Goal: Book appointment/travel/reservation

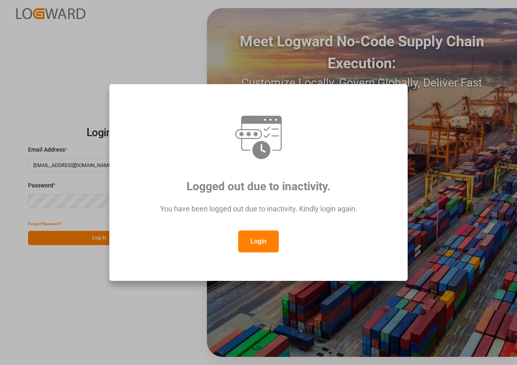
click at [251, 244] on button "Login" at bounding box center [258, 241] width 41 height 22
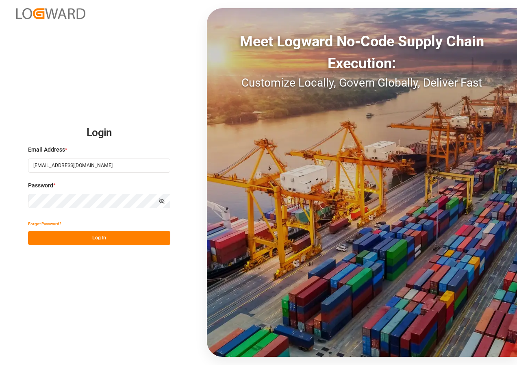
click at [119, 228] on div "Forgot Password?" at bounding box center [99, 223] width 142 height 14
click at [115, 236] on button "Log In" at bounding box center [99, 238] width 142 height 14
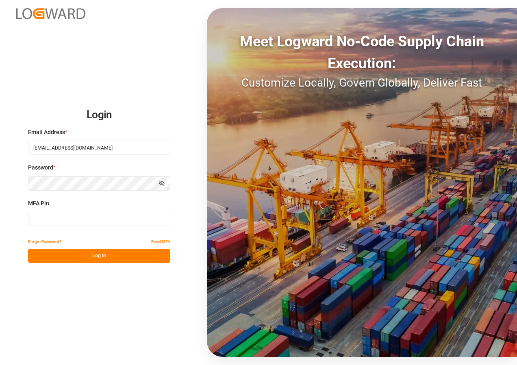
click at [72, 225] on input at bounding box center [99, 219] width 142 height 14
type input "546763"
click at [88, 258] on button "Log In" at bounding box center [99, 256] width 142 height 14
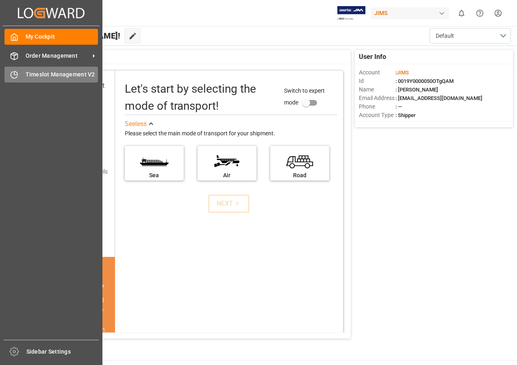
click at [42, 74] on span "Timeslot Management V2" at bounding box center [62, 74] width 73 height 9
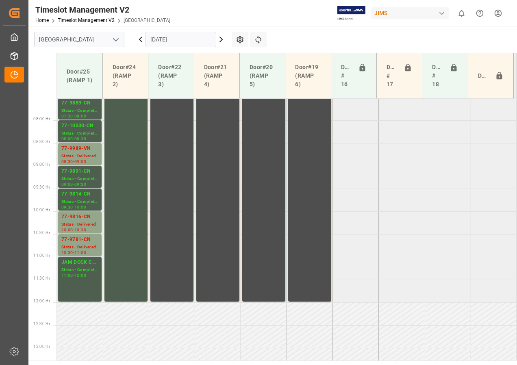
scroll to position [304, 0]
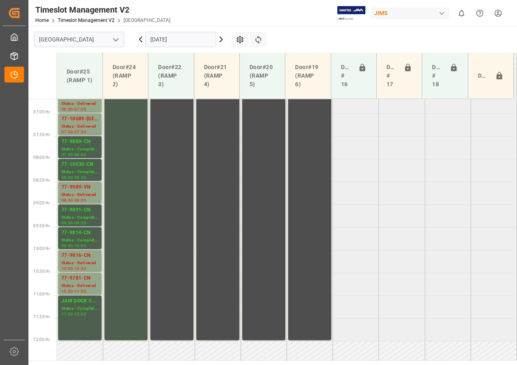
click at [219, 40] on icon at bounding box center [221, 40] width 10 height 10
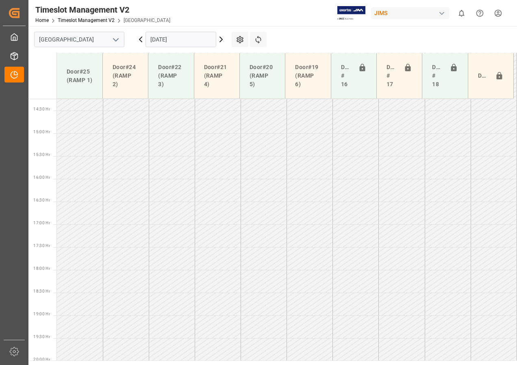
scroll to position [649, 0]
click at [218, 37] on icon at bounding box center [221, 40] width 10 height 10
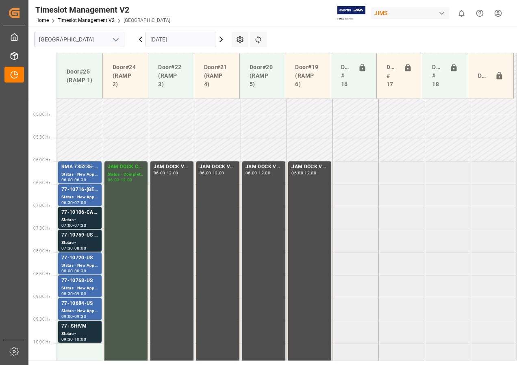
scroll to position [262, 0]
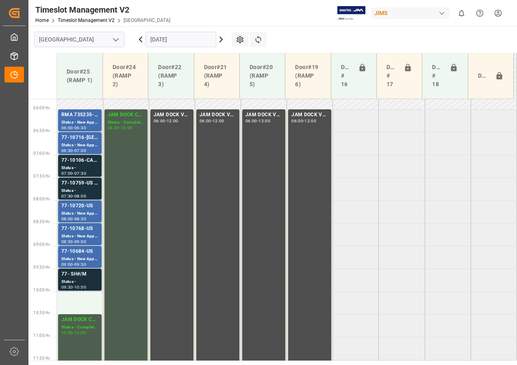
click at [77, 275] on div "77- SH#/M" at bounding box center [79, 274] width 37 height 8
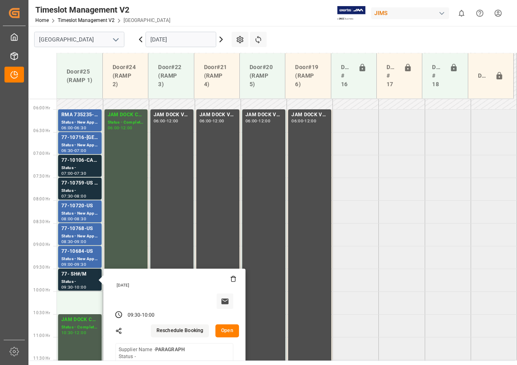
scroll to position [303, 0]
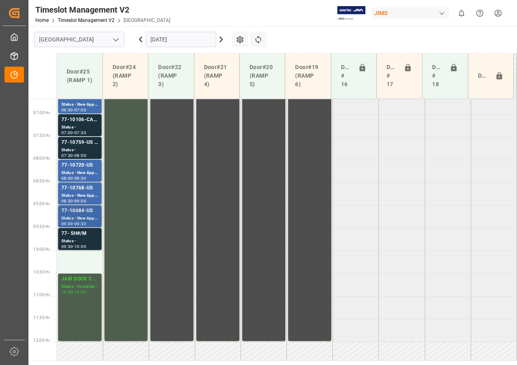
click at [76, 210] on div "77-10684-US" at bounding box center [79, 211] width 37 height 8
click at [88, 190] on div "77-10768-US" at bounding box center [79, 188] width 37 height 8
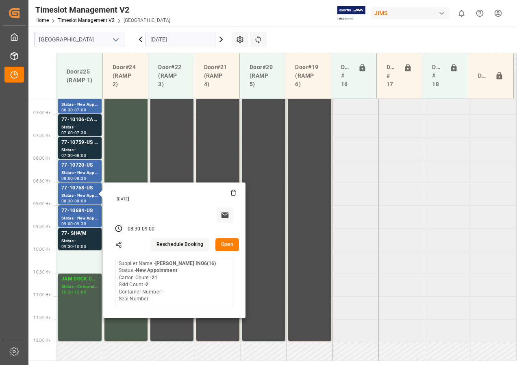
click at [139, 41] on icon at bounding box center [141, 40] width 10 height 10
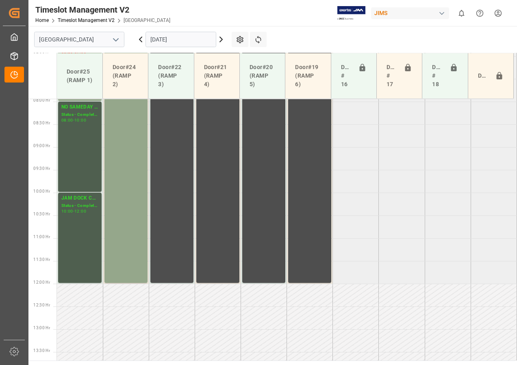
scroll to position [364, 0]
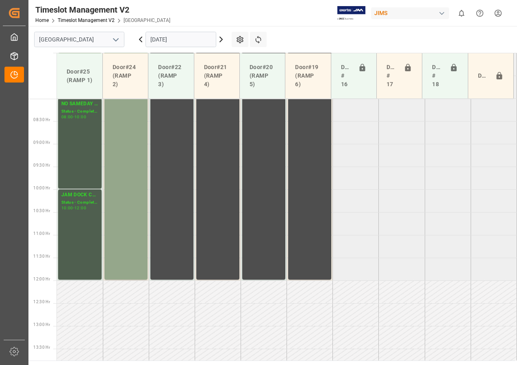
click at [222, 41] on icon at bounding box center [221, 40] width 10 height 10
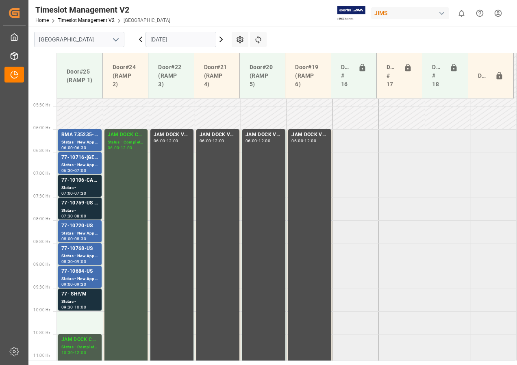
scroll to position [239, 0]
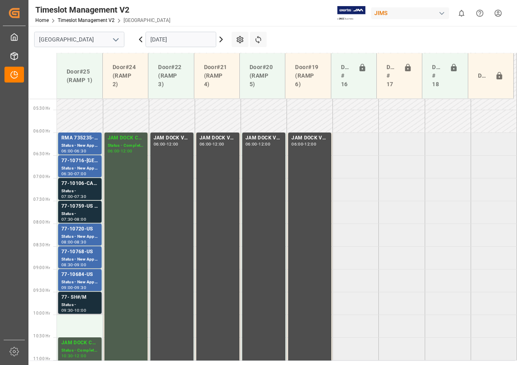
click at [69, 298] on div "77- SH#/M" at bounding box center [79, 297] width 37 height 8
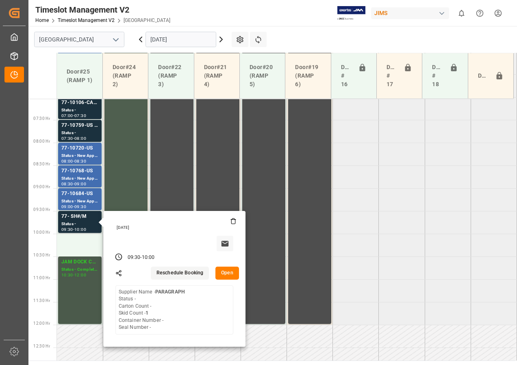
scroll to position [320, 0]
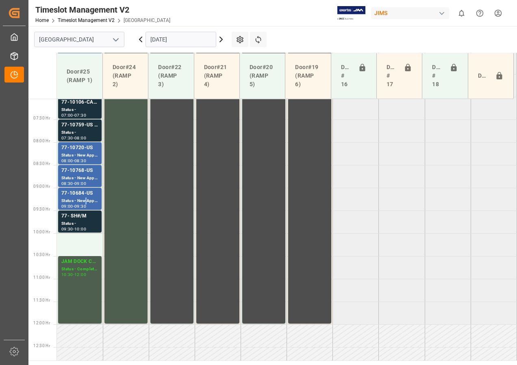
click at [86, 199] on div "Status - New Appointment" at bounding box center [79, 200] width 37 height 7
click at [83, 174] on div "77-10768-US" at bounding box center [79, 171] width 37 height 8
click at [83, 150] on div "77-10720-US" at bounding box center [79, 148] width 37 height 8
click at [82, 127] on div "77-10759-US SHIPMEN#/M" at bounding box center [79, 125] width 37 height 8
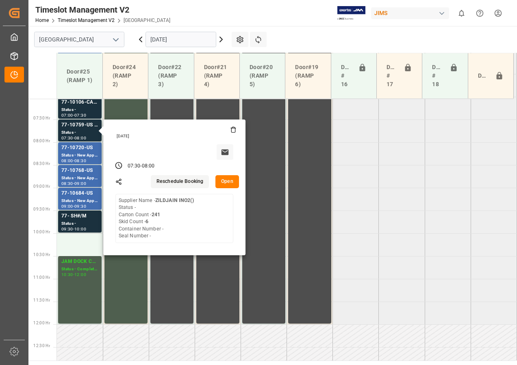
scroll to position [280, 0]
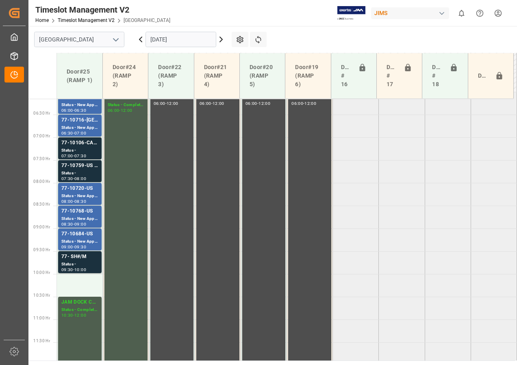
click at [84, 144] on div "77-10106-CA SHIPM#/M" at bounding box center [79, 143] width 37 height 8
click at [81, 128] on div "Status - New Appointment" at bounding box center [79, 127] width 37 height 7
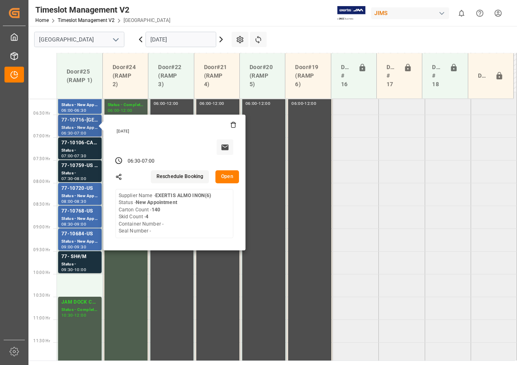
scroll to position [239, 0]
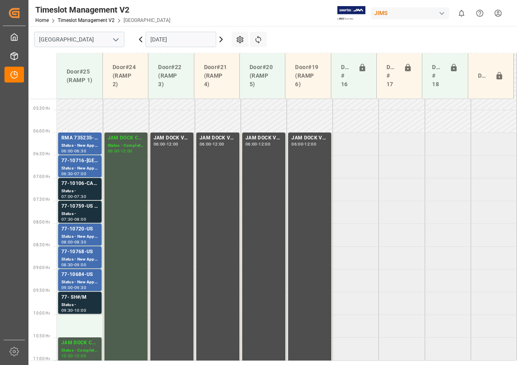
click at [83, 165] on div "Status - New Appointment" at bounding box center [79, 168] width 37 height 7
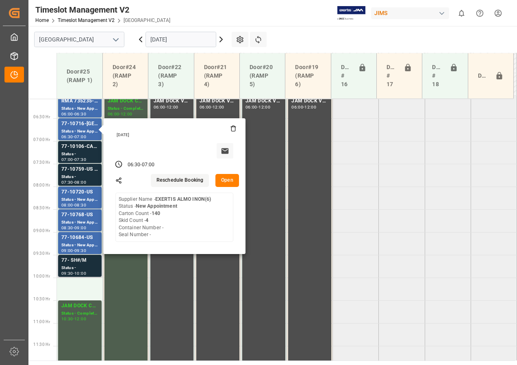
scroll to position [320, 0]
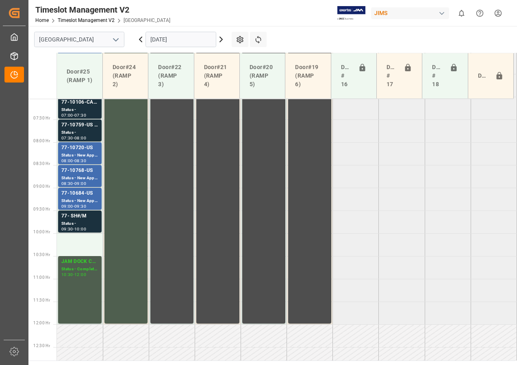
click at [80, 261] on div "JAM DOCK CONTROL" at bounding box center [79, 261] width 37 height 8
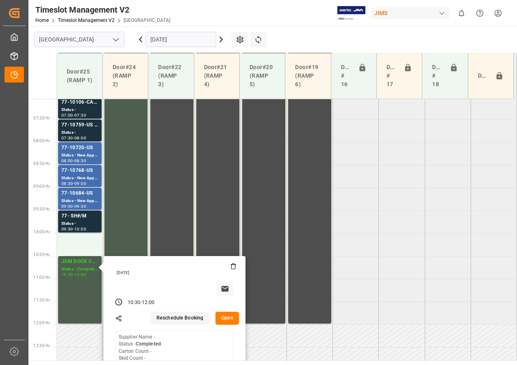
click at [226, 319] on button "Open" at bounding box center [227, 317] width 24 height 13
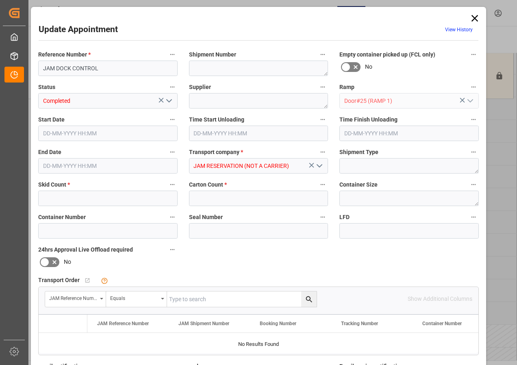
type input "0"
type input "[DATE] 10:30"
type input "[DATE] 12:00"
type input "[DATE] 14:15"
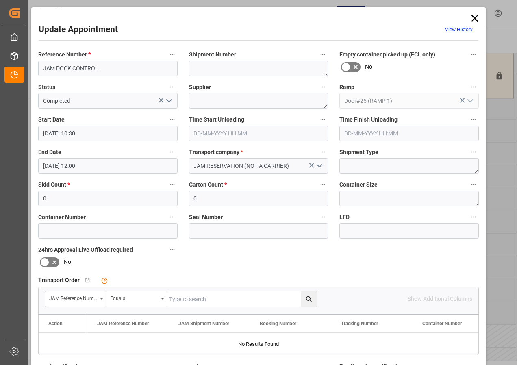
click at [139, 134] on input "[DATE] 10:30" at bounding box center [107, 132] width 139 height 15
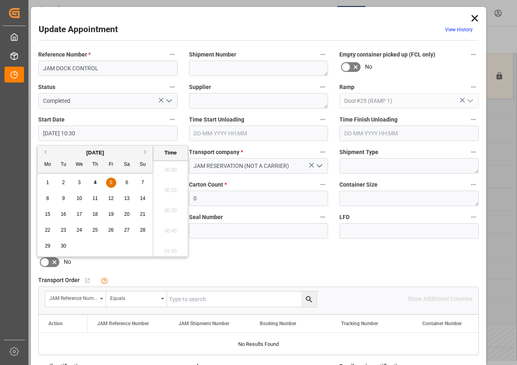
scroll to position [815, 0]
click at [112, 182] on div "5" at bounding box center [111, 183] width 10 height 10
click at [170, 247] on li "11:00" at bounding box center [170, 248] width 35 height 20
type input "[DATE] 11:00"
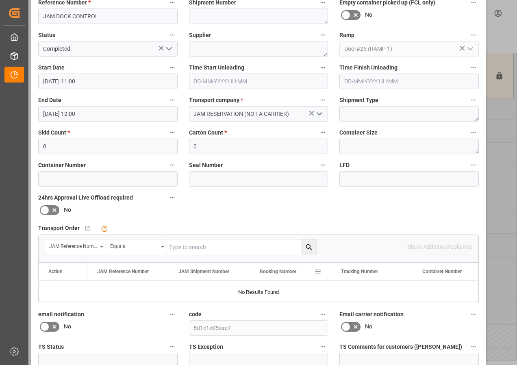
scroll to position [122, 0]
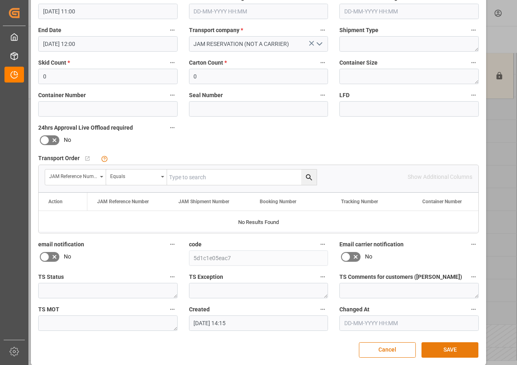
click at [440, 342] on div "Cancel SAVE" at bounding box center [258, 349] width 439 height 15
click at [452, 348] on button "SAVE" at bounding box center [449, 349] width 57 height 15
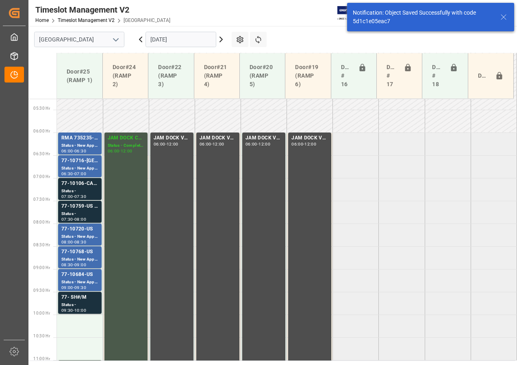
scroll to position [259, 0]
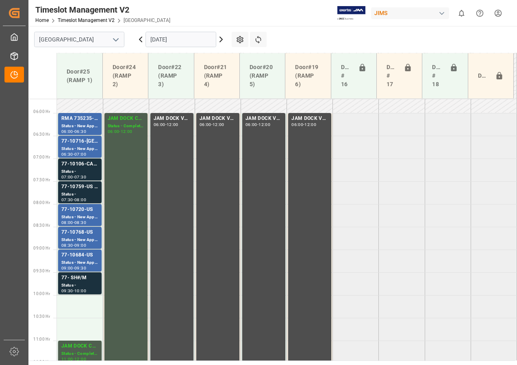
click at [222, 39] on icon at bounding box center [221, 39] width 2 height 5
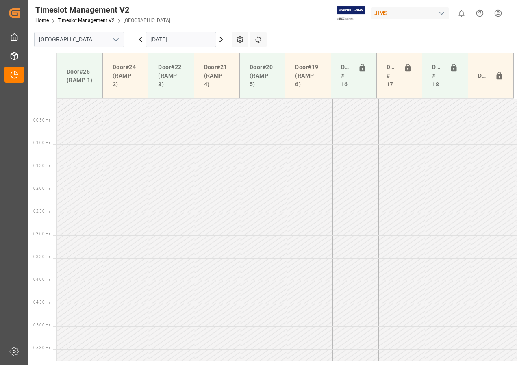
scroll to position [53, 0]
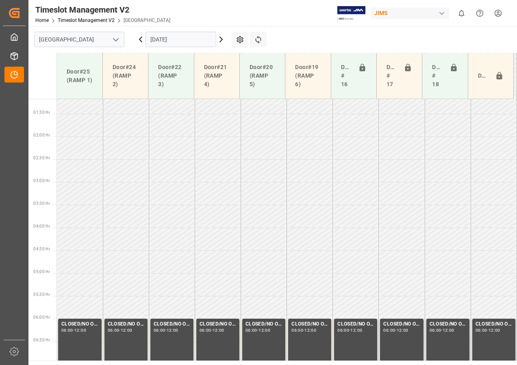
click at [222, 39] on icon at bounding box center [221, 39] width 2 height 5
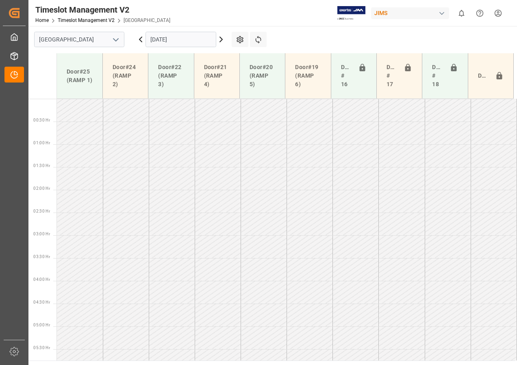
scroll to position [143, 0]
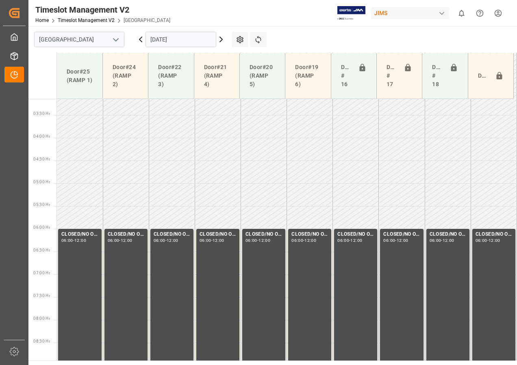
click at [222, 39] on icon at bounding box center [221, 39] width 2 height 5
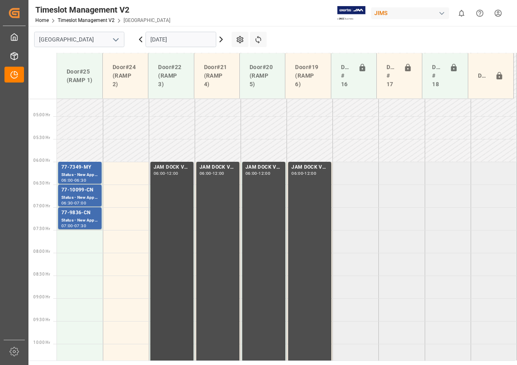
scroll to position [202, 0]
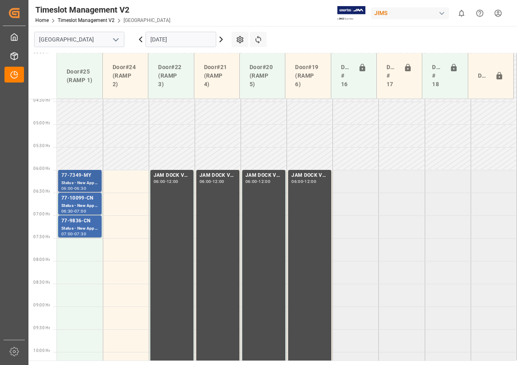
click at [82, 176] on div "77-7349-MY" at bounding box center [79, 175] width 37 height 8
click at [83, 203] on div "Status - New Appointment" at bounding box center [79, 205] width 37 height 7
click at [79, 227] on div "Status - New Appointment" at bounding box center [79, 228] width 37 height 7
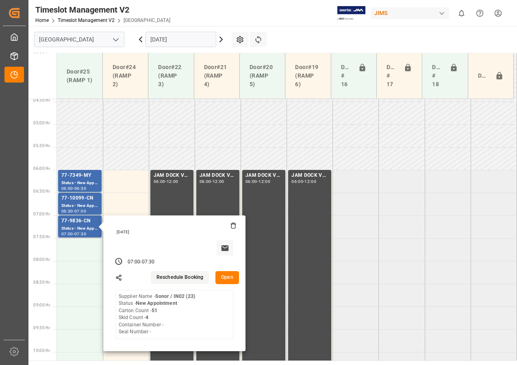
click at [229, 279] on button "Open" at bounding box center [227, 277] width 24 height 13
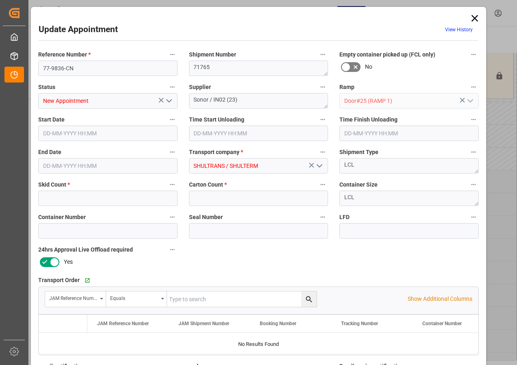
type input "4"
type input "51"
type input "[DATE] 07:00"
type input "[DATE] 07:30"
type input "[DATE] 15:30"
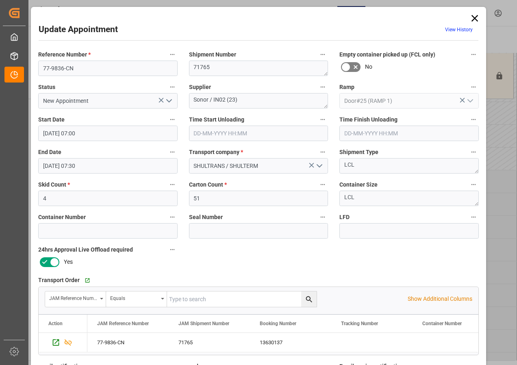
click at [476, 19] on icon at bounding box center [474, 18] width 11 height 11
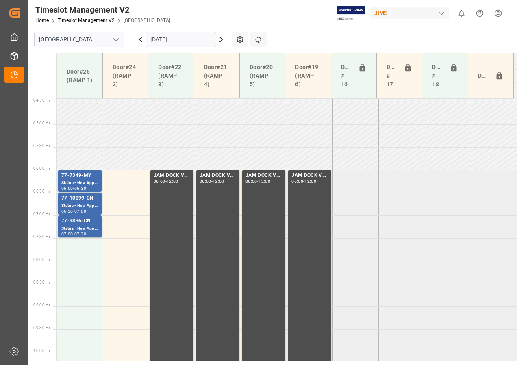
click at [220, 39] on icon at bounding box center [221, 40] width 10 height 10
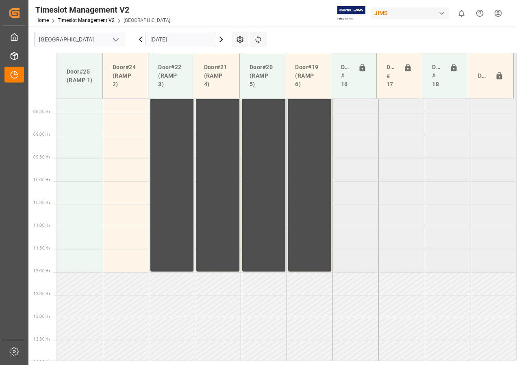
scroll to position [364, 0]
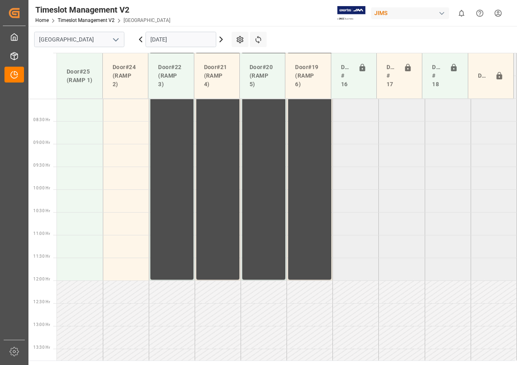
click at [221, 41] on icon at bounding box center [221, 39] width 2 height 5
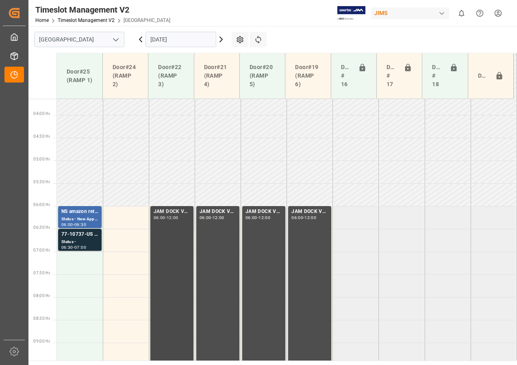
scroll to position [161, 0]
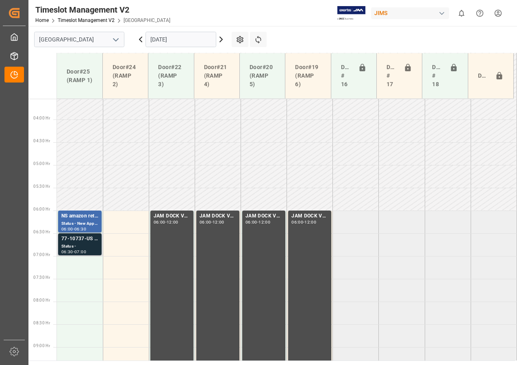
click at [79, 240] on div "77-10737-US SHIPM#/M" at bounding box center [79, 239] width 37 height 8
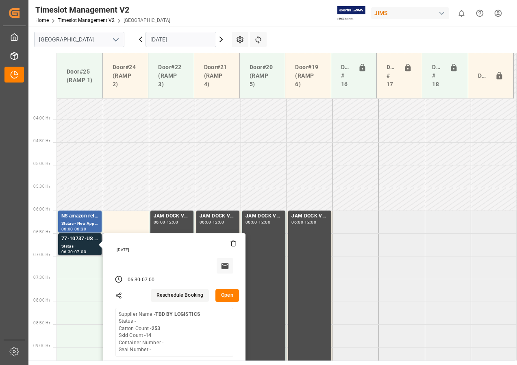
click at [228, 293] on button "Open" at bounding box center [227, 295] width 24 height 13
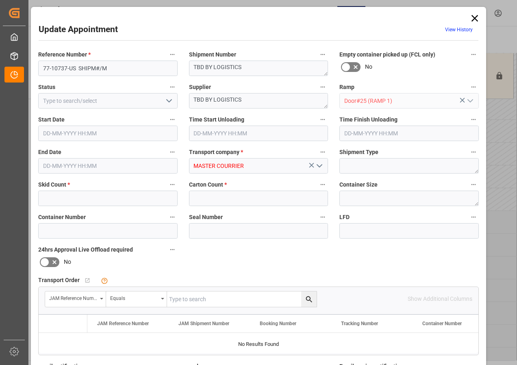
type input "14"
type input "253"
type input "[DATE] 06:30"
type input "[DATE] 07:00"
type input "[DATE] 14:40"
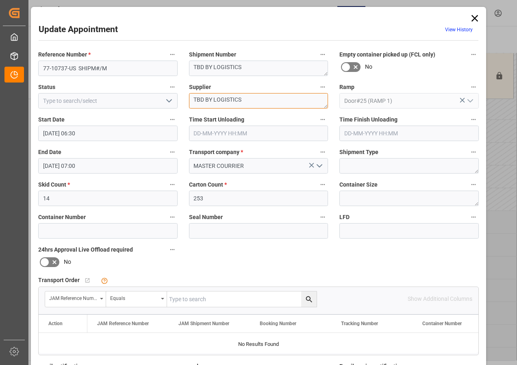
drag, startPoint x: 195, startPoint y: 100, endPoint x: 259, endPoint y: 100, distance: 64.2
click at [259, 100] on textarea "TBD BY LOGISTICS" at bounding box center [258, 100] width 139 height 15
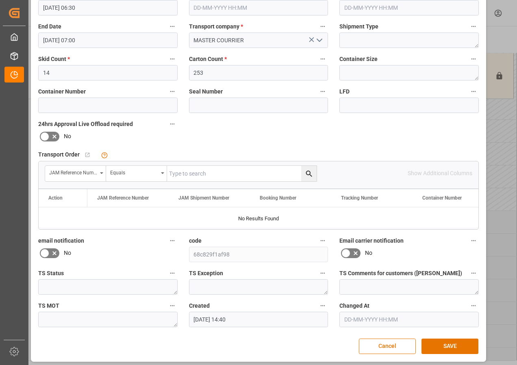
scroll to position [129, 0]
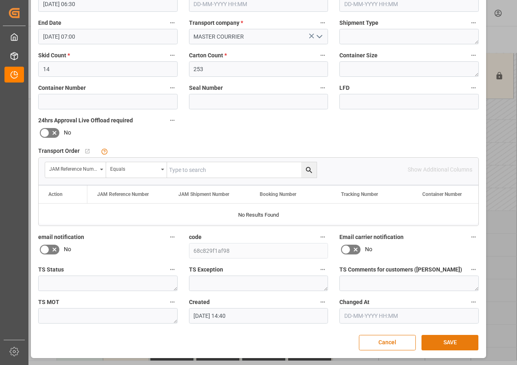
type textarea "REMO IN02()"
click at [451, 341] on button "SAVE" at bounding box center [449, 342] width 57 height 15
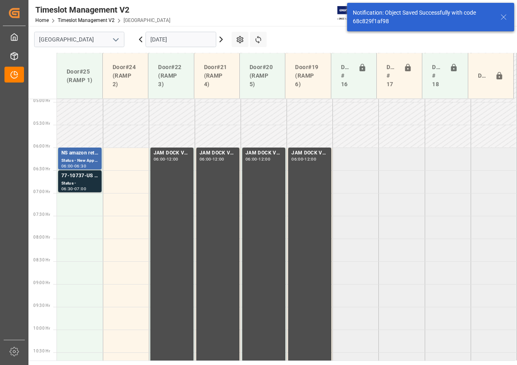
scroll to position [239, 0]
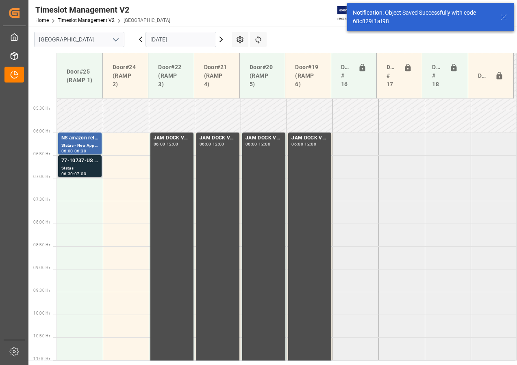
click at [84, 168] on div "Status -" at bounding box center [79, 168] width 37 height 7
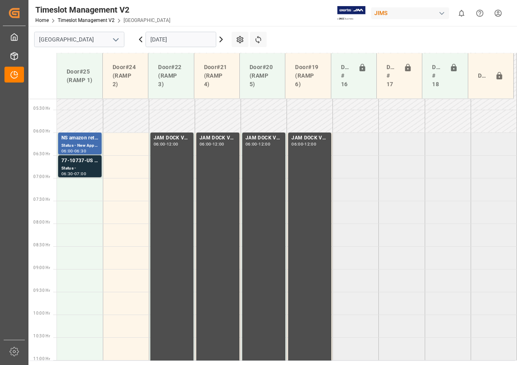
click at [220, 38] on icon at bounding box center [221, 39] width 2 height 5
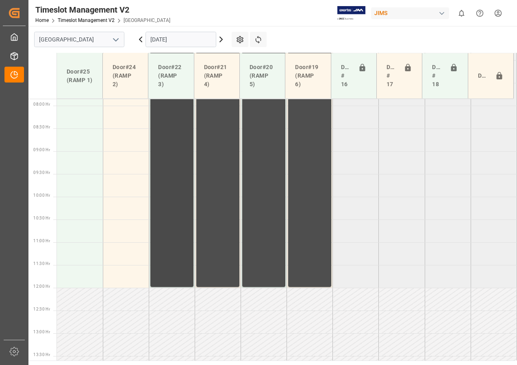
scroll to position [283, 0]
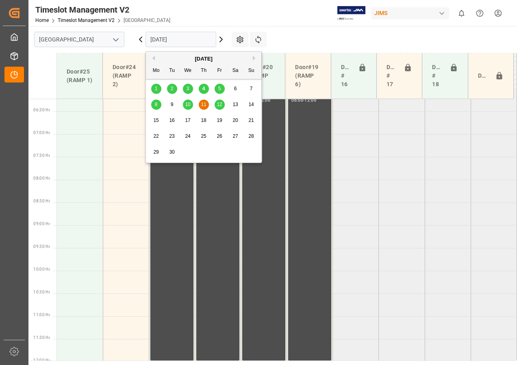
click at [180, 42] on input "[DATE]" at bounding box center [180, 39] width 71 height 15
click at [155, 103] on span "8" at bounding box center [156, 105] width 3 height 6
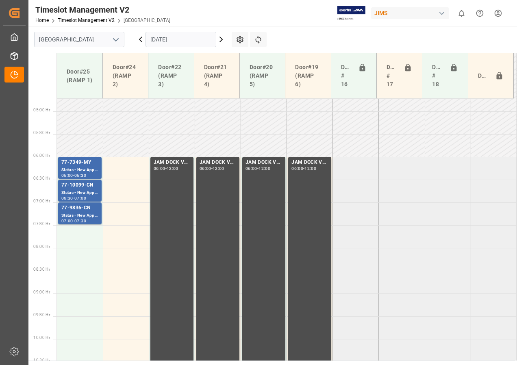
scroll to position [202, 0]
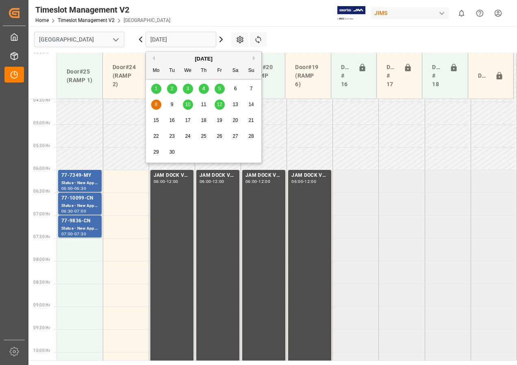
click at [178, 40] on input "[DATE]" at bounding box center [180, 39] width 71 height 15
click at [219, 87] on span "5" at bounding box center [219, 89] width 3 height 6
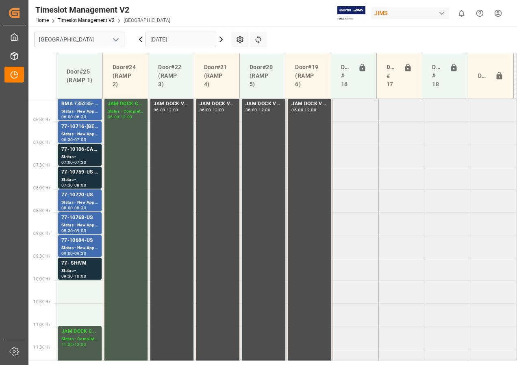
scroll to position [262, 0]
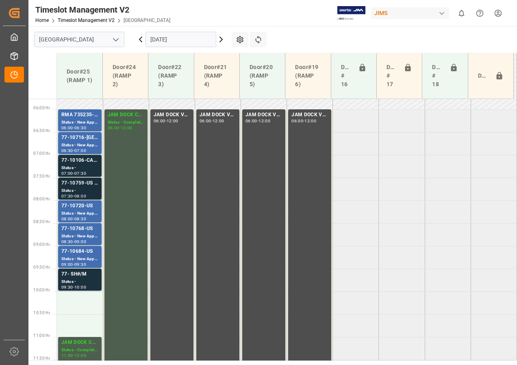
click at [86, 189] on div "Status -" at bounding box center [79, 190] width 37 height 7
click at [87, 159] on div "77-10106-CA SHIPM#/M" at bounding box center [79, 160] width 37 height 8
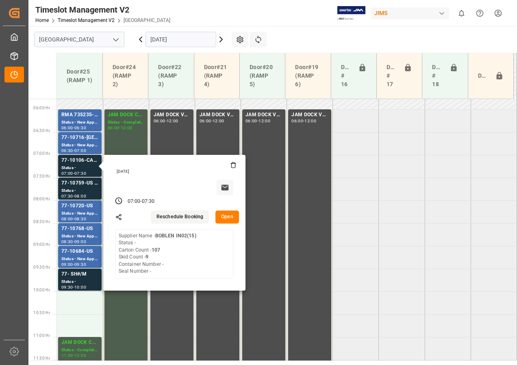
click at [230, 218] on button "Open" at bounding box center [227, 216] width 24 height 13
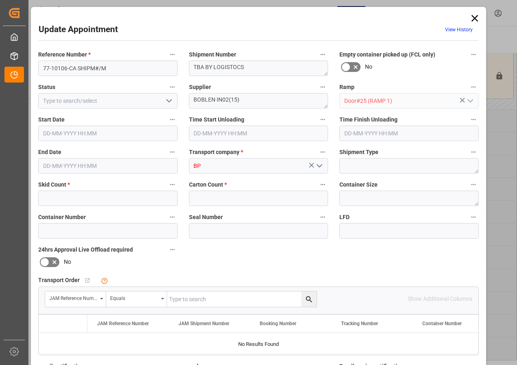
type input "9"
type input "107"
type input "[DATE] 07:00"
type input "[DATE] 07:30"
type input "[DATE] 16:44"
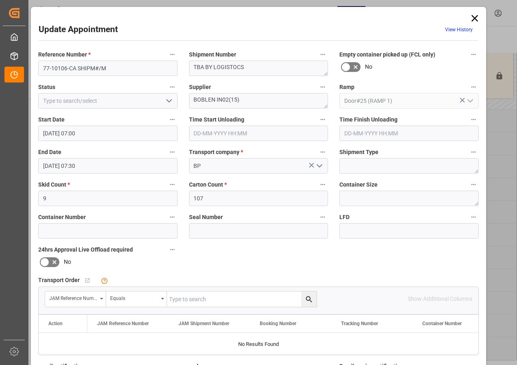
click at [475, 13] on icon at bounding box center [474, 18] width 11 height 11
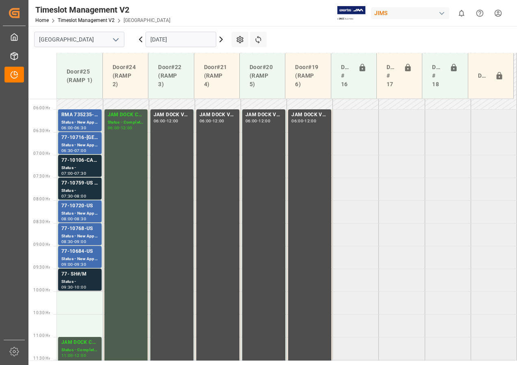
click at [78, 281] on div "Status -" at bounding box center [79, 281] width 37 height 7
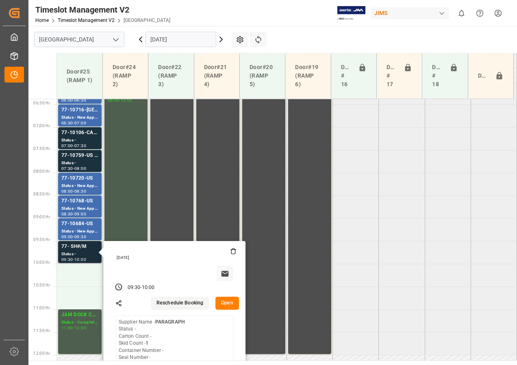
scroll to position [303, 0]
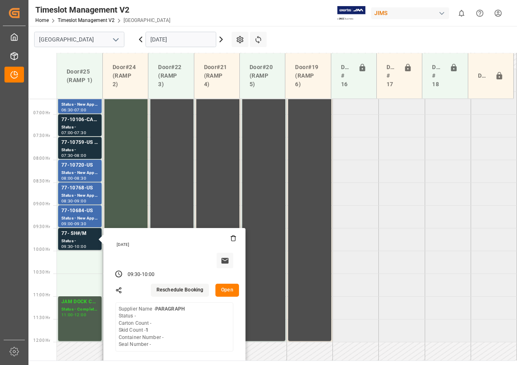
click at [414, 146] on tabel "RMA 735235-Y6 Status - New Appointment 06:00 - 06:30 JAM DOCK CONTROL Status - …" at bounding box center [287, 342] width 460 height 1092
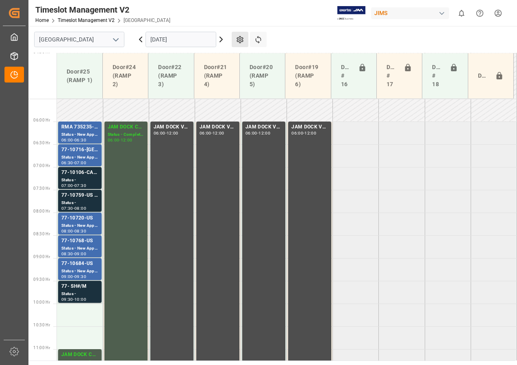
scroll to position [262, 0]
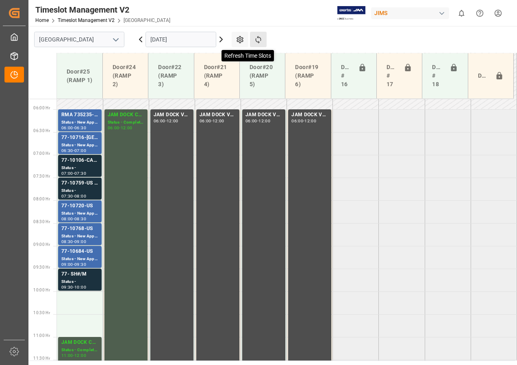
click at [258, 38] on icon at bounding box center [258, 40] width 6 height 8
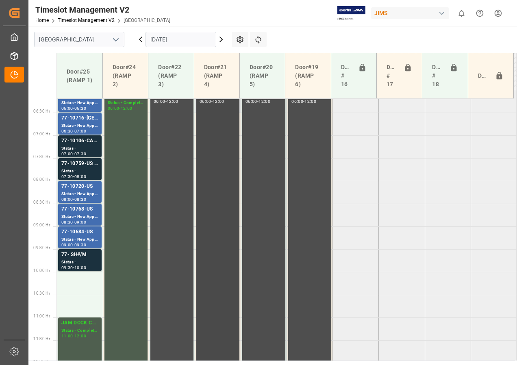
scroll to position [263, 0]
